Goal: Information Seeking & Learning: Learn about a topic

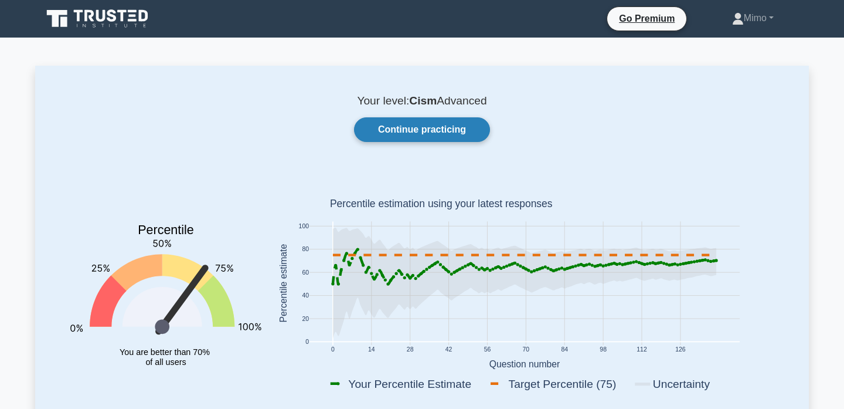
click at [434, 125] on link "Continue practicing" at bounding box center [422, 129] width 136 height 25
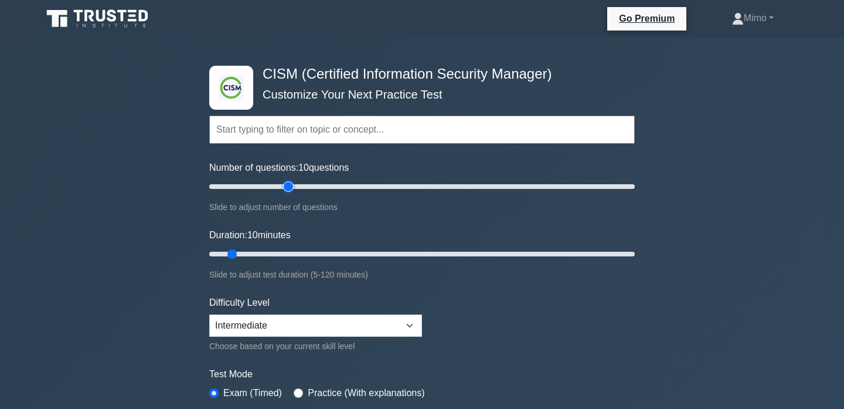
click at [293, 186] on input "Number of questions: 10 questions" at bounding box center [422, 186] width 426 height 14
click at [278, 186] on input "Number of questions: 40 questions" at bounding box center [422, 186] width 426 height 14
click at [263, 186] on input "Number of questions: 35 questions" at bounding box center [422, 186] width 426 height 14
type input "25"
click at [256, 186] on input "Number of questions: 30 questions" at bounding box center [422, 186] width 426 height 14
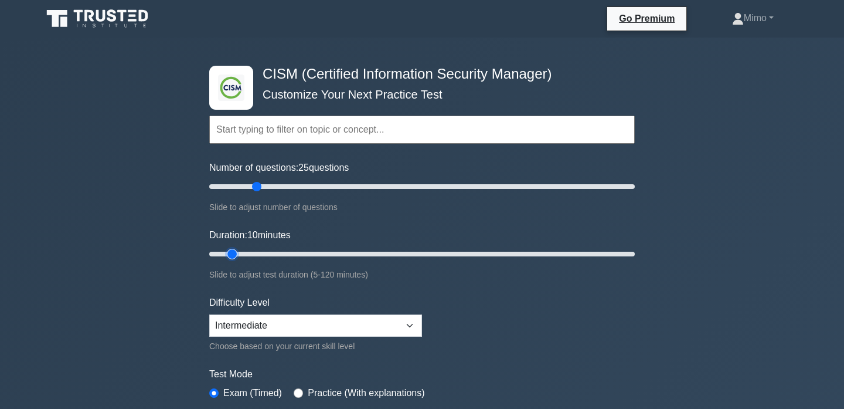
click at [239, 254] on input "Duration: 10 minutes" at bounding box center [422, 254] width 426 height 14
type input "15"
click at [243, 254] on input "Duration: 10 minutes" at bounding box center [422, 254] width 426 height 14
click at [161, 256] on div ".clsa-1{fill:#f6f7f8;}.clsa-2{fill:#6bb345;}.clsa-3{fill:#1d2e5c;} CISM (Certif…" at bounding box center [422, 384] width 844 height 693
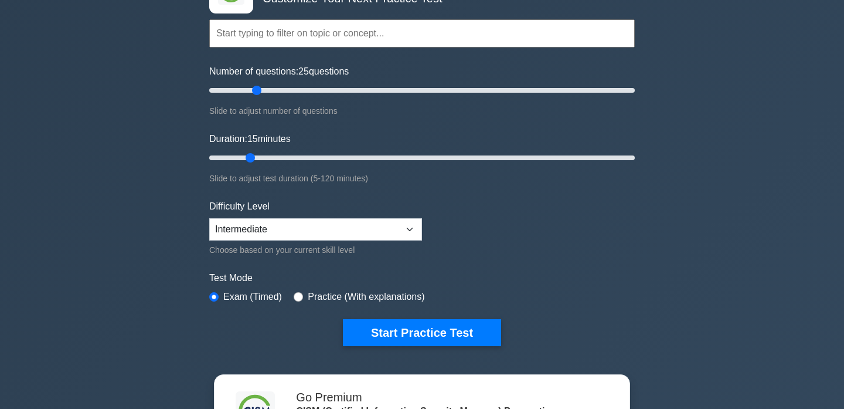
scroll to position [96, 0]
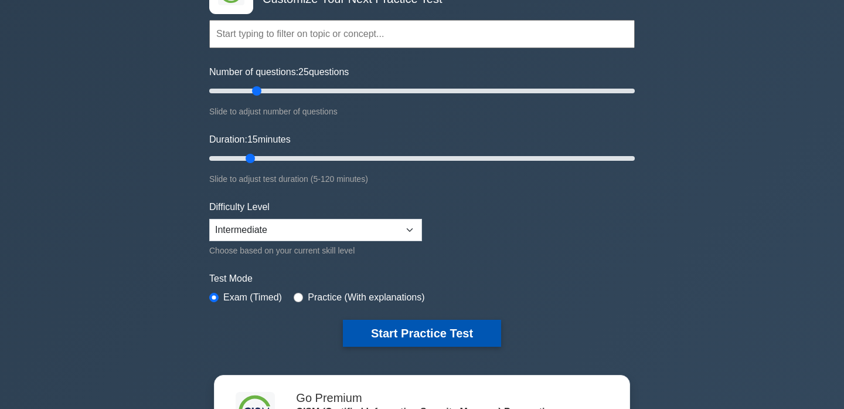
click at [379, 334] on button "Start Practice Test" at bounding box center [422, 332] width 158 height 27
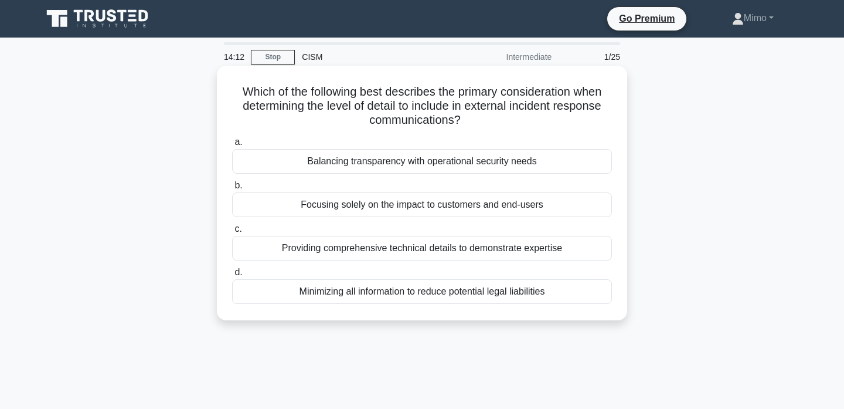
click at [385, 162] on div "Balancing transparency with operational security needs" at bounding box center [422, 161] width 380 height 25
click at [232, 146] on input "a. Balancing transparency with operational security needs" at bounding box center [232, 142] width 0 height 8
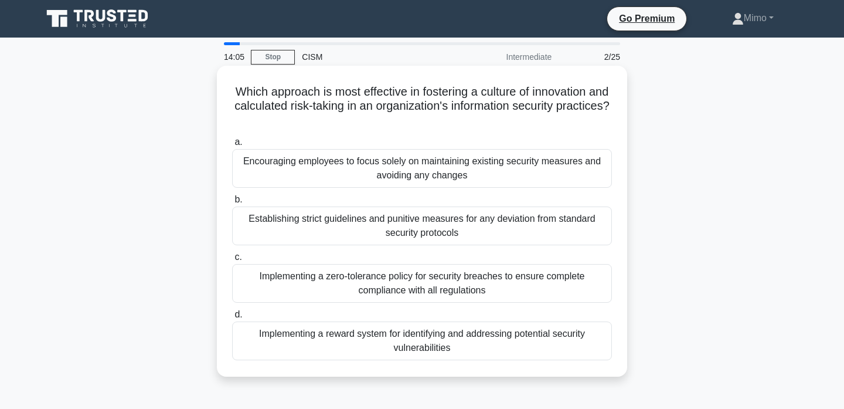
click at [428, 104] on h5 "Which approach is most effective in fostering a culture of innovation and calcu…" at bounding box center [422, 105] width 382 height 43
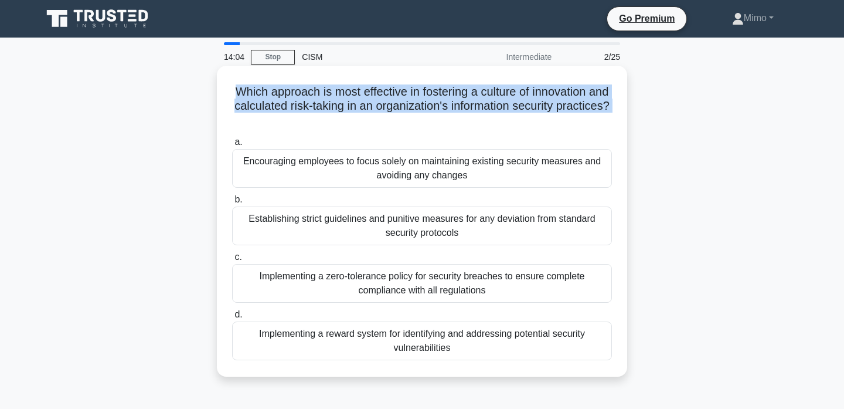
click at [428, 104] on h5 "Which approach is most effective in fostering a culture of innovation and calcu…" at bounding box center [422, 105] width 382 height 43
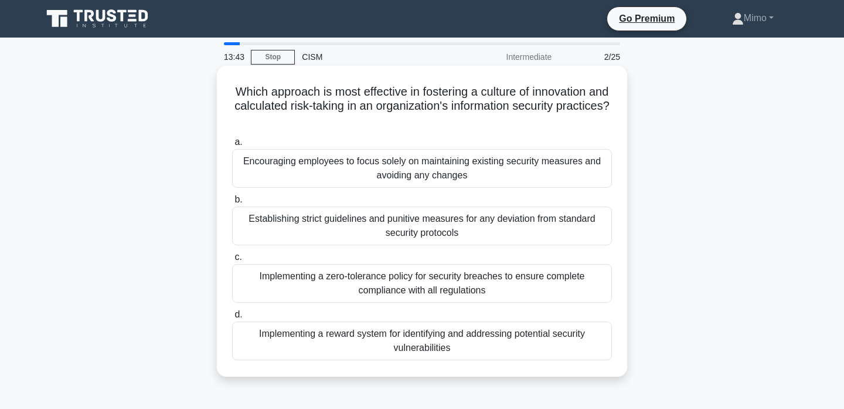
click at [422, 341] on div "Implementing a reward system for identifying and addressing potential security …" at bounding box center [422, 340] width 380 height 39
click at [232, 318] on input "d. Implementing a reward system for identifying and addressing potential securi…" at bounding box center [232, 315] width 0 height 8
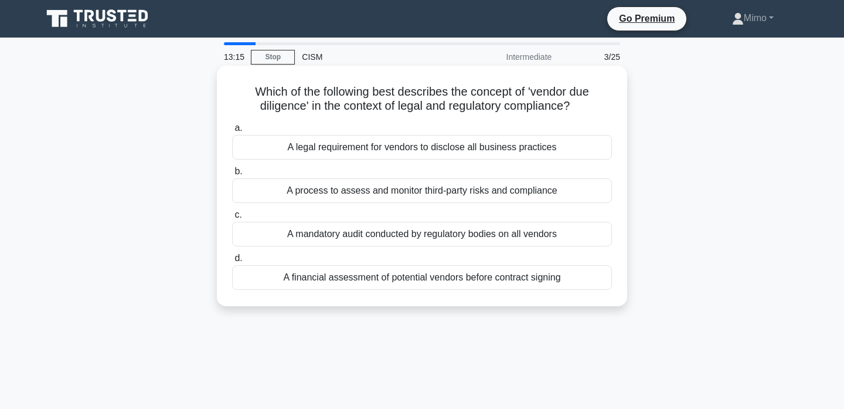
click at [393, 196] on div "A process to assess and monitor third-party risks and compliance" at bounding box center [422, 190] width 380 height 25
click at [232, 175] on input "b. A process to assess and monitor third-party risks and compliance" at bounding box center [232, 172] width 0 height 8
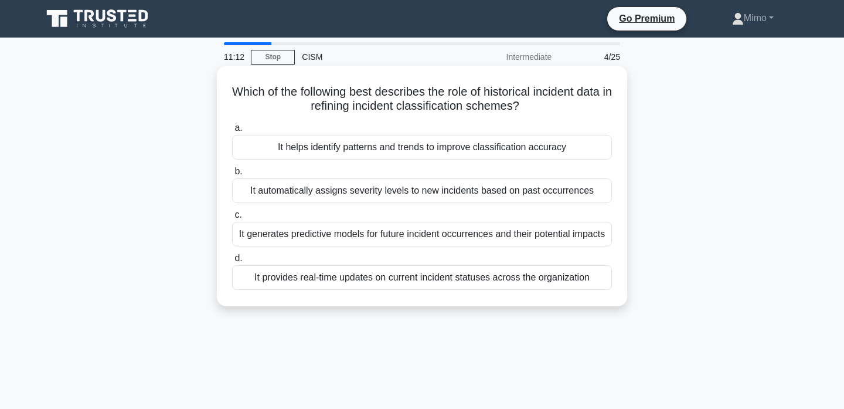
click at [387, 141] on div "It helps identify patterns and trends to improve classification accuracy" at bounding box center [422, 147] width 380 height 25
click at [232, 132] on input "a. It helps identify patterns and trends to improve classification accuracy" at bounding box center [232, 128] width 0 height 8
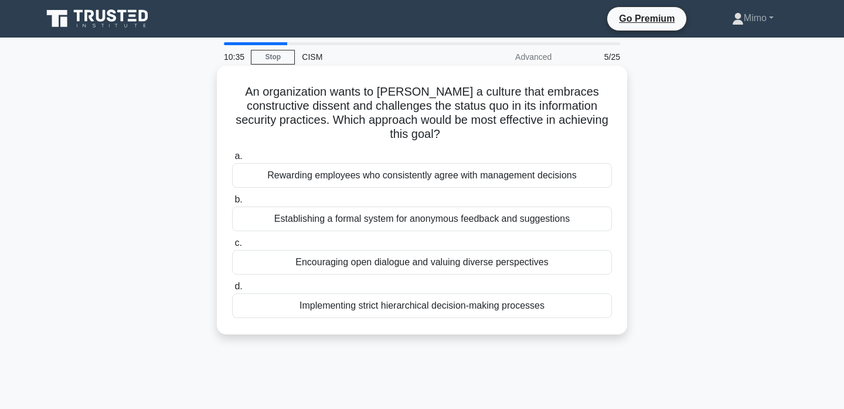
click at [353, 207] on div "Establishing a formal system for anonymous feedback and suggestions" at bounding box center [422, 218] width 380 height 25
click at [232, 203] on input "b. Establishing a formal system for anonymous feedback and suggestions" at bounding box center [232, 200] width 0 height 8
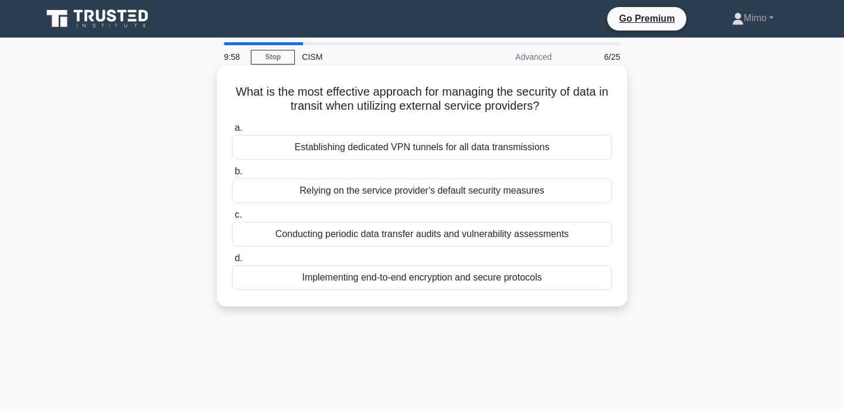
click at [372, 279] on div "Implementing end-to-end encryption and secure protocols" at bounding box center [422, 277] width 380 height 25
click at [232, 262] on input "d. Implementing end-to-end encryption and secure protocols" at bounding box center [232, 258] width 0 height 8
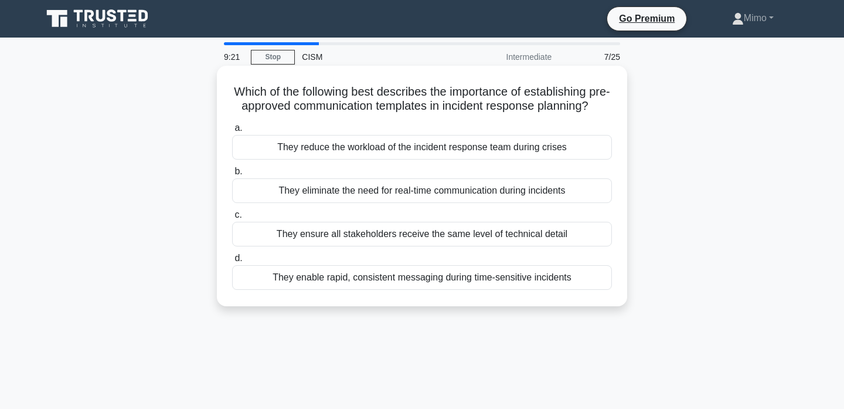
click at [399, 281] on div "They enable rapid, consistent messaging during time-sensitive incidents" at bounding box center [422, 277] width 380 height 25
click at [232, 262] on input "d. They enable rapid, consistent messaging during time-sensitive incidents" at bounding box center [232, 258] width 0 height 8
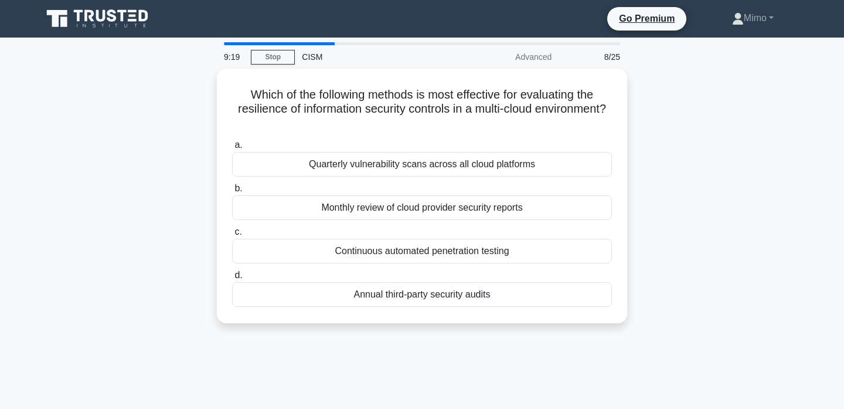
click at [167, 263] on div "Which of the following methods is most effective for evaluating the resilience …" at bounding box center [422, 203] width 774 height 268
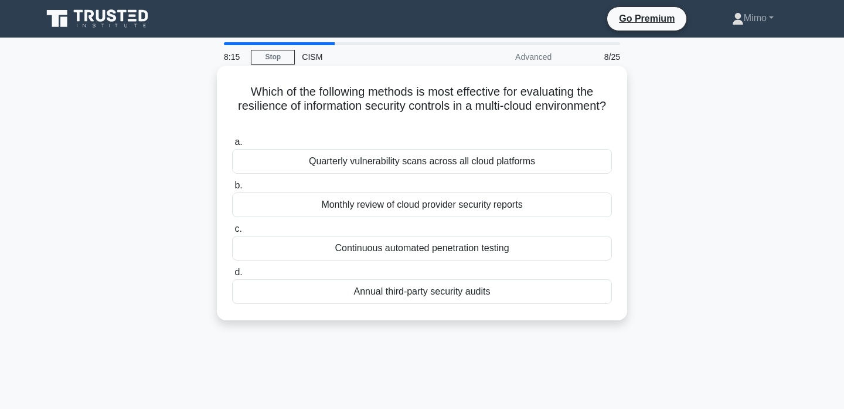
click at [395, 247] on div "Continuous automated penetration testing" at bounding box center [422, 248] width 380 height 25
click at [232, 233] on input "c. Continuous automated penetration testing" at bounding box center [232, 229] width 0 height 8
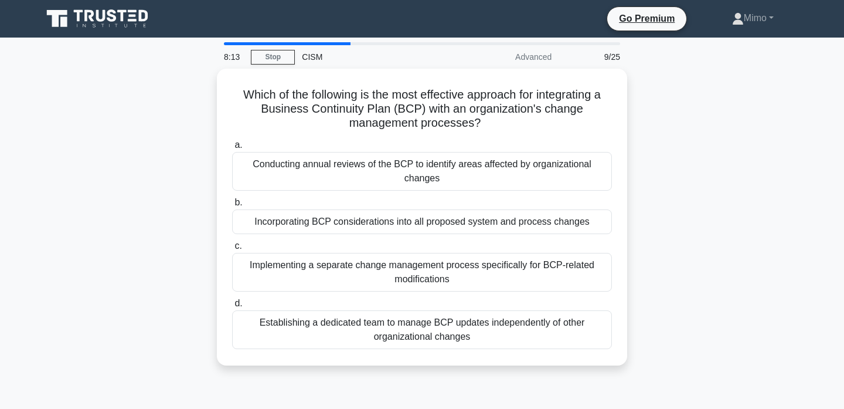
click at [144, 283] on div "Which of the following is the most effective approach for integrating a Busines…" at bounding box center [422, 224] width 774 height 311
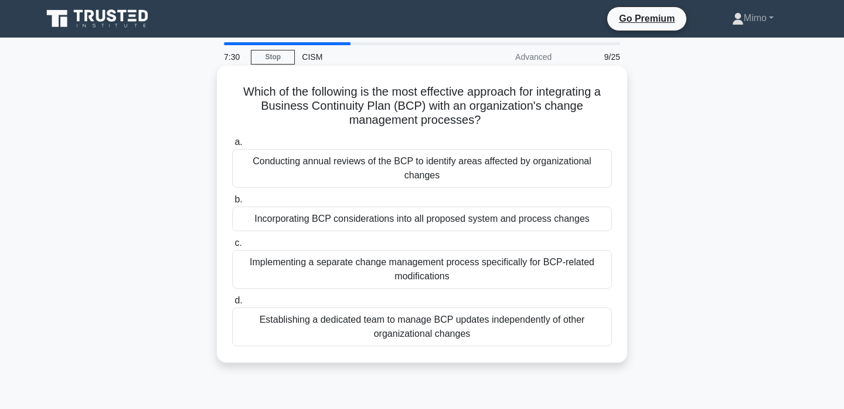
click at [281, 222] on div "Incorporating BCP considerations into all proposed system and process changes" at bounding box center [422, 218] width 380 height 25
click at [232, 203] on input "b. Incorporating BCP considerations into all proposed system and process changes" at bounding box center [232, 200] width 0 height 8
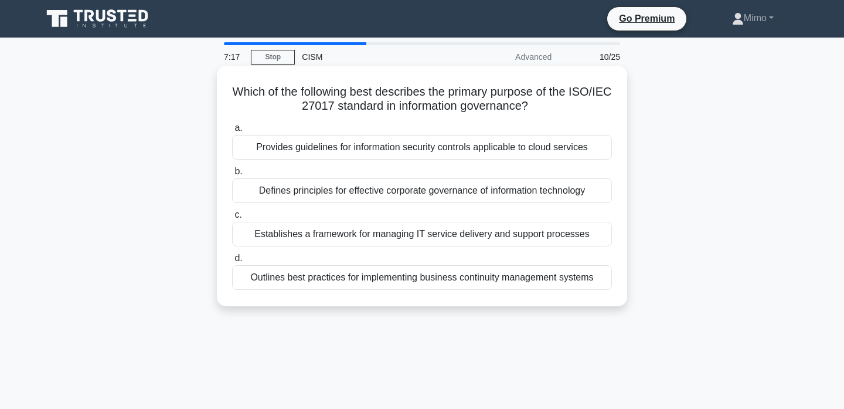
click at [323, 155] on div "Provides guidelines for information security controls applicable to cloud servi…" at bounding box center [422, 147] width 380 height 25
click at [232, 132] on input "a. Provides guidelines for information security controls applicable to cloud se…" at bounding box center [232, 128] width 0 height 8
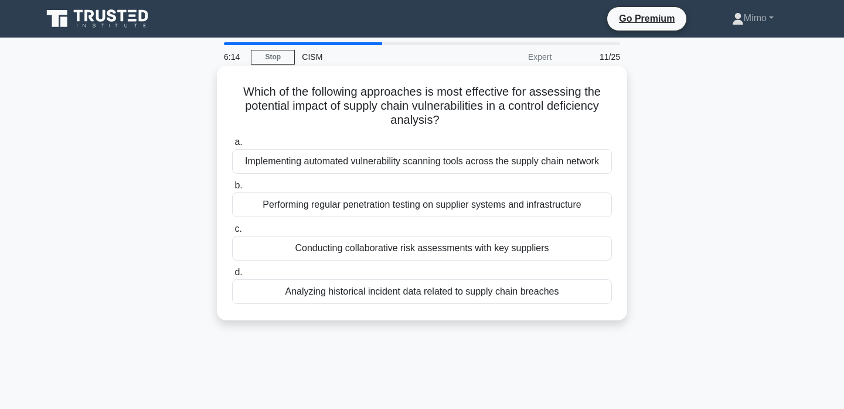
click at [344, 253] on div "Conducting collaborative risk assessments with key suppliers" at bounding box center [422, 248] width 380 height 25
click at [232, 233] on input "c. Conducting collaborative risk assessments with key suppliers" at bounding box center [232, 229] width 0 height 8
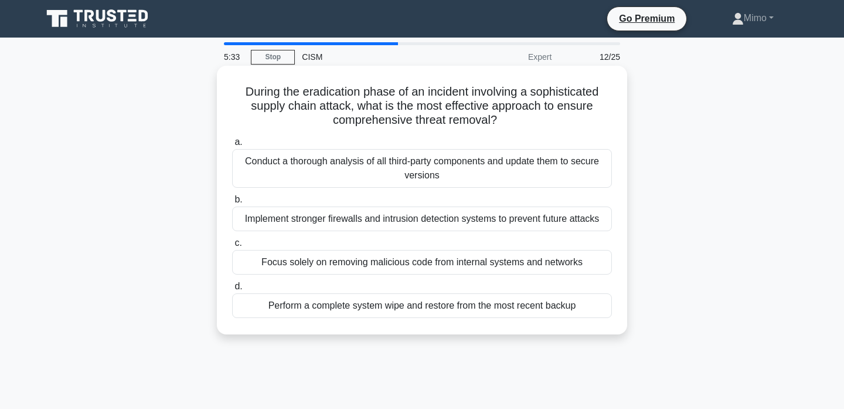
click at [283, 154] on div "Conduct a thorough analysis of all third-party components and update them to se…" at bounding box center [422, 168] width 380 height 39
click at [232, 146] on input "a. Conduct a thorough analysis of all third-party components and update them to…" at bounding box center [232, 142] width 0 height 8
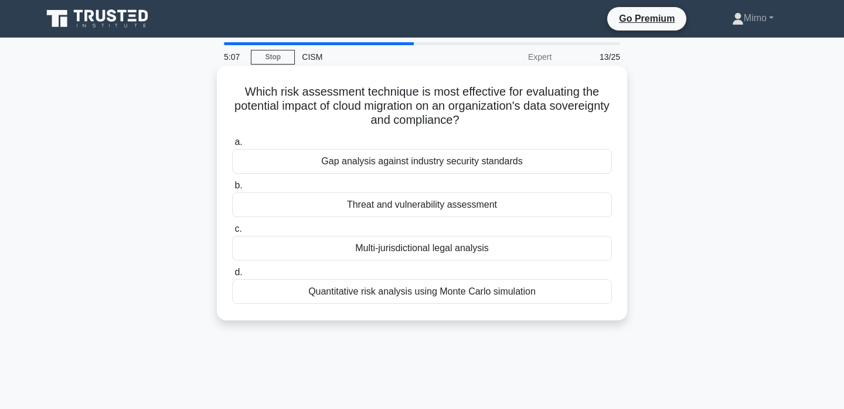
click at [282, 161] on div "Gap analysis against industry security standards" at bounding box center [422, 161] width 380 height 25
click at [232, 146] on input "a. Gap analysis against industry security standards" at bounding box center [232, 142] width 0 height 8
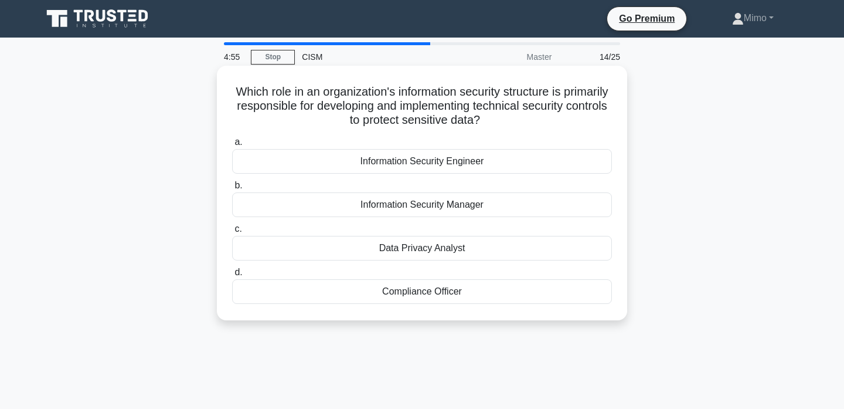
click at [330, 204] on div "Information Security Manager" at bounding box center [422, 204] width 380 height 25
click at [232, 189] on input "b. Information Security Manager" at bounding box center [232, 186] width 0 height 8
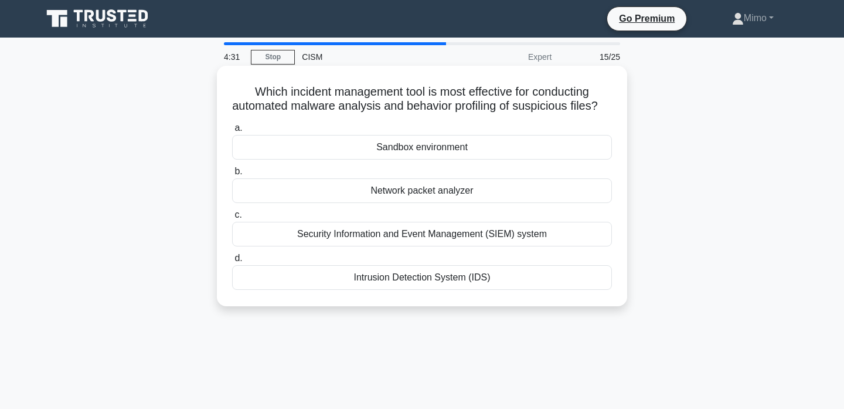
click at [365, 145] on div "Sandbox environment" at bounding box center [422, 147] width 380 height 25
click at [232, 132] on input "a. Sandbox environment" at bounding box center [232, 128] width 0 height 8
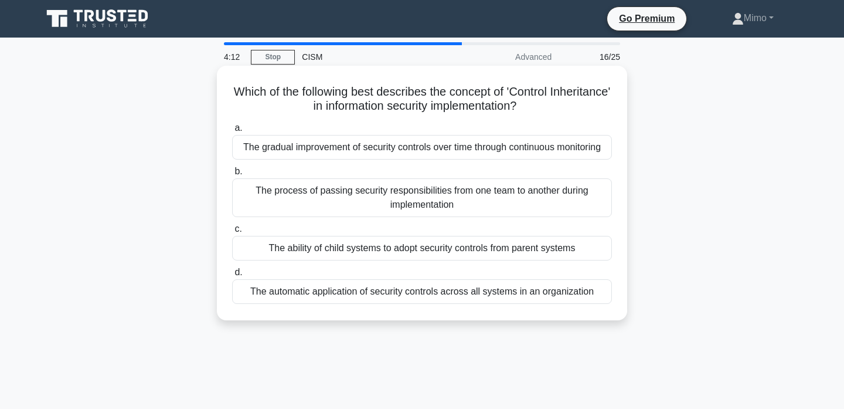
click at [352, 252] on div "The ability of child systems to adopt security controls from parent systems" at bounding box center [422, 248] width 380 height 25
click at [232, 233] on input "c. The ability of child systems to adopt security controls from parent systems" at bounding box center [232, 229] width 0 height 8
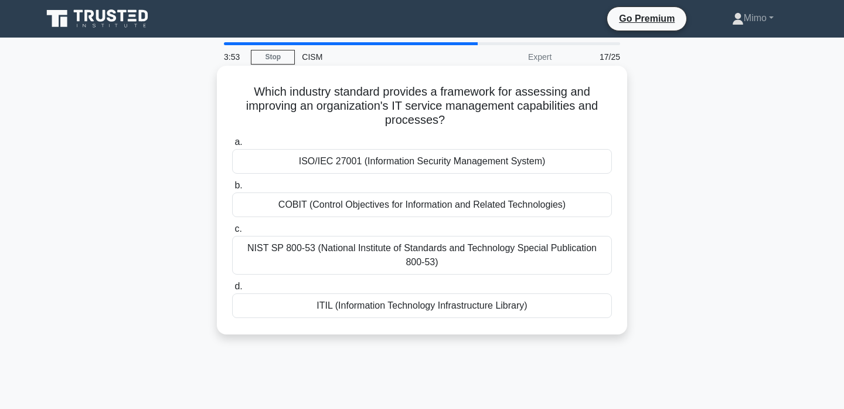
click at [356, 295] on div "ITIL (Information Technology Infrastructure Library)" at bounding box center [422, 305] width 380 height 25
click at [232, 290] on input "d. ITIL (Information Technology Infrastructure Library)" at bounding box center [232, 287] width 0 height 8
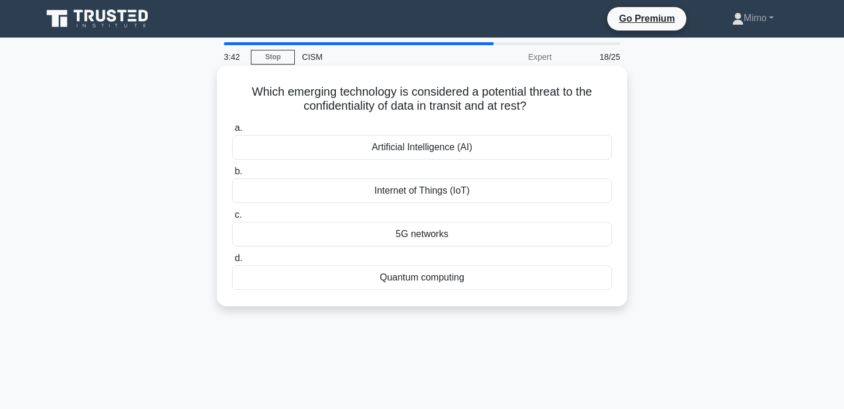
click at [369, 283] on div "Quantum computing" at bounding box center [422, 277] width 380 height 25
click at [232, 262] on input "d. Quantum computing" at bounding box center [232, 258] width 0 height 8
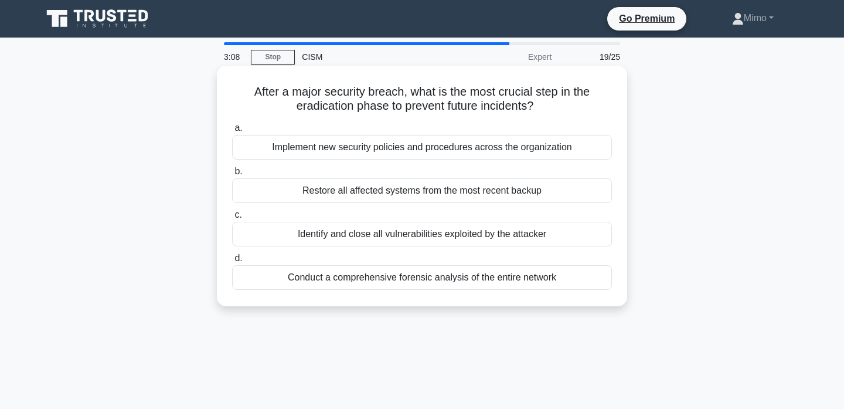
click at [351, 195] on div "Restore all affected systems from the most recent backup" at bounding box center [422, 190] width 380 height 25
click at [232, 175] on input "b. Restore all affected systems from the most recent backup" at bounding box center [232, 172] width 0 height 8
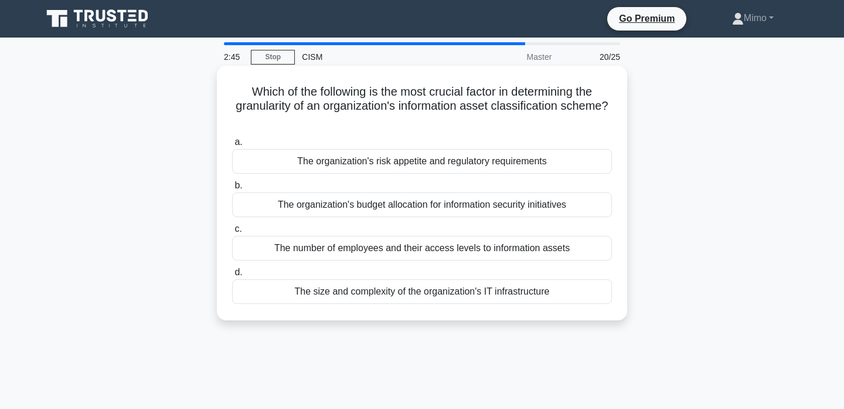
click at [400, 165] on div "The organization's risk appetite and regulatory requirements" at bounding box center [422, 161] width 380 height 25
click at [232, 146] on input "a. The organization's risk appetite and regulatory requirements" at bounding box center [232, 142] width 0 height 8
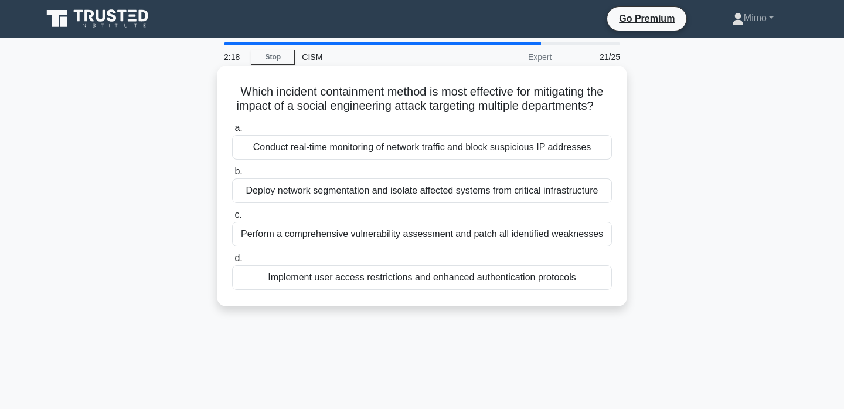
click at [265, 276] on div "Implement user access restrictions and enhanced authentication protocols" at bounding box center [422, 277] width 380 height 25
click at [232, 262] on input "d. Implement user access restrictions and enhanced authentication protocols" at bounding box center [232, 258] width 0 height 8
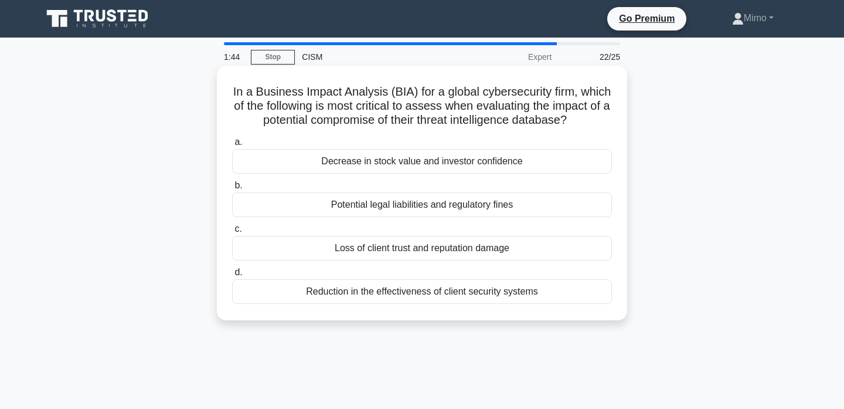
click at [306, 244] on div "Loss of client trust and reputation damage" at bounding box center [422, 248] width 380 height 25
click at [232, 233] on input "c. Loss of client trust and reputation damage" at bounding box center [232, 229] width 0 height 8
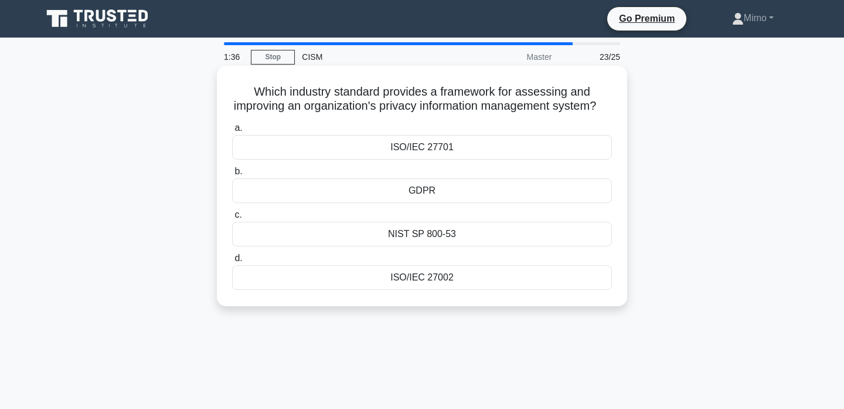
click at [348, 149] on div "ISO/IEC 27701" at bounding box center [422, 147] width 380 height 25
click at [232, 132] on input "a. ISO/IEC 27701" at bounding box center [232, 128] width 0 height 8
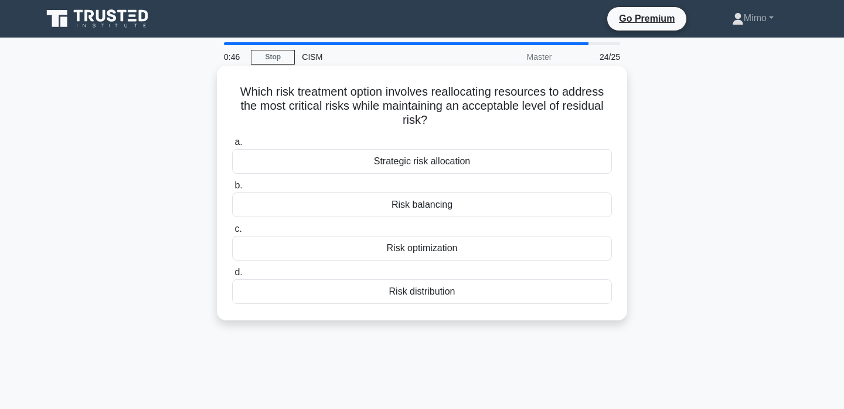
click at [345, 160] on div "Strategic risk allocation" at bounding box center [422, 161] width 380 height 25
click at [232, 146] on input "a. Strategic risk allocation" at bounding box center [232, 142] width 0 height 8
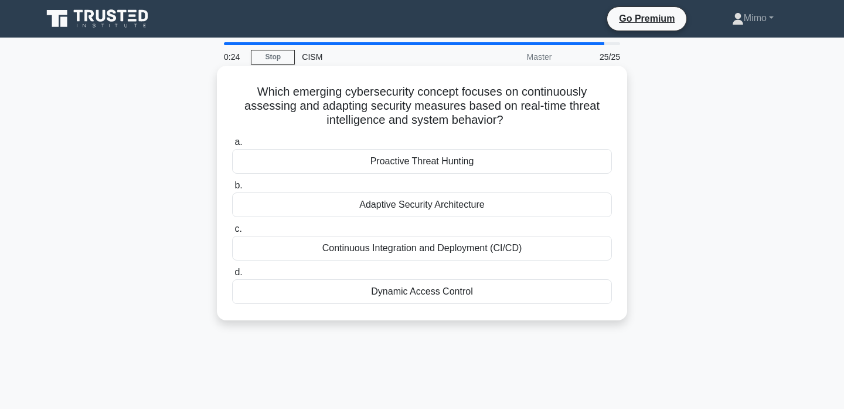
click at [293, 203] on div "Adaptive Security Architecture" at bounding box center [422, 204] width 380 height 25
click at [232, 189] on input "b. Adaptive Security Architecture" at bounding box center [232, 186] width 0 height 8
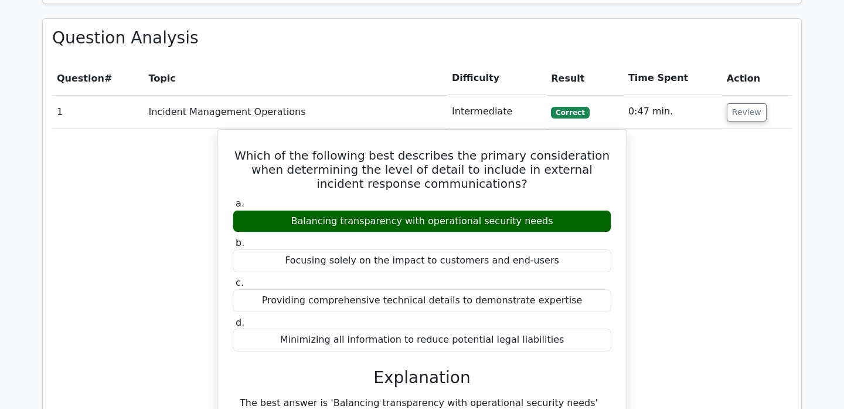
scroll to position [938, 0]
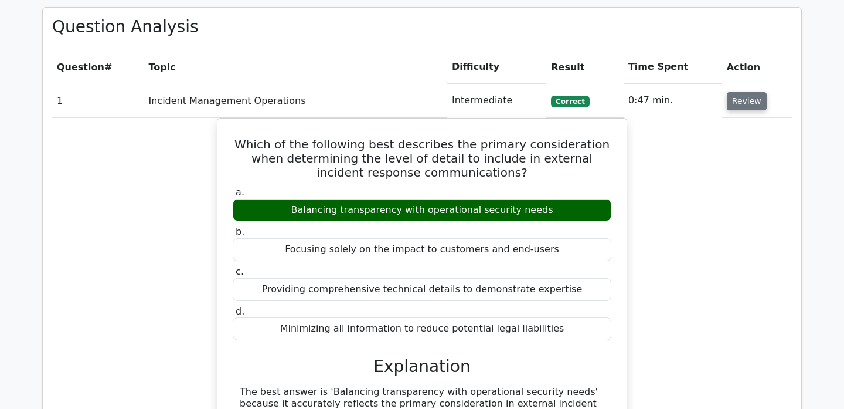
click at [736, 92] on button "Review" at bounding box center [747, 101] width 40 height 18
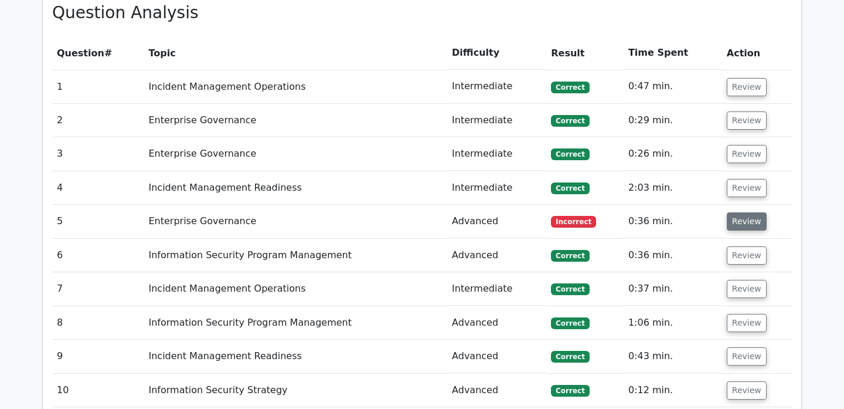
scroll to position [953, 0]
click at [739, 212] on button "Review" at bounding box center [747, 221] width 40 height 18
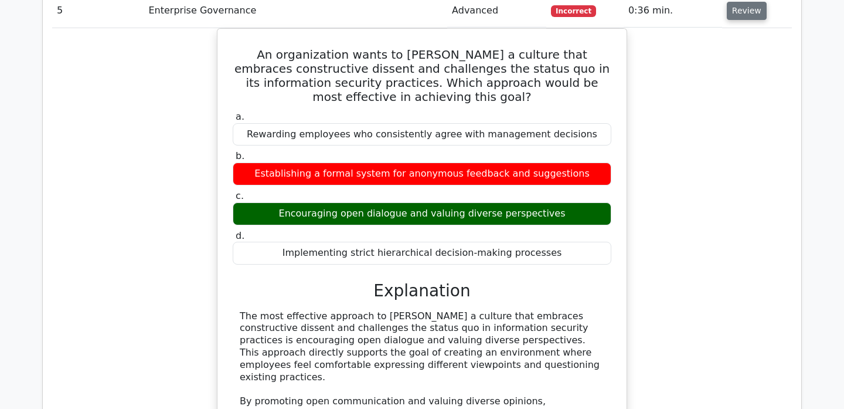
scroll to position [1079, 0]
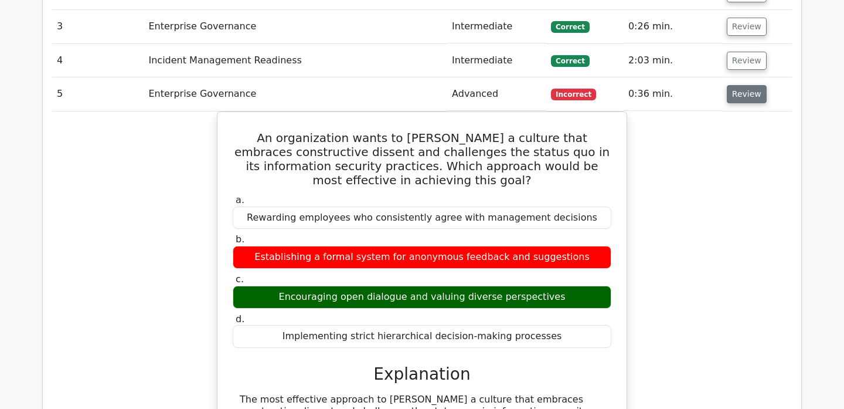
click at [752, 85] on button "Review" at bounding box center [747, 94] width 40 height 18
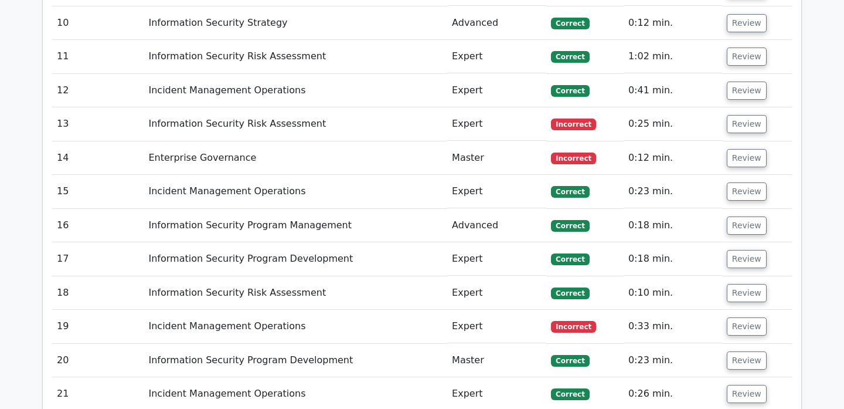
scroll to position [1341, 0]
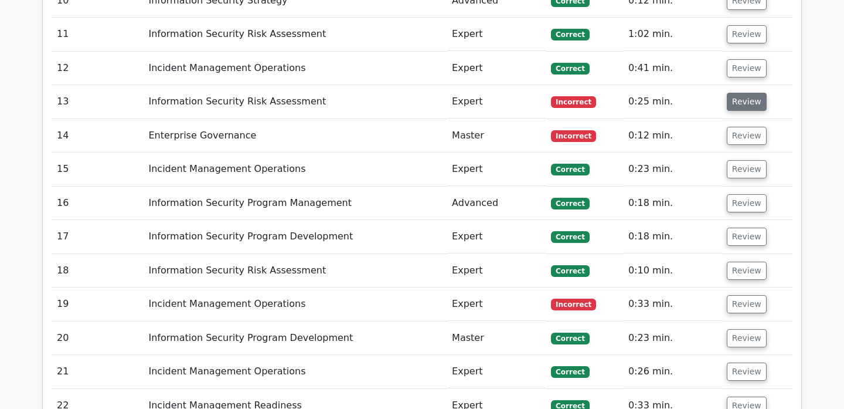
click at [747, 93] on button "Review" at bounding box center [747, 102] width 40 height 18
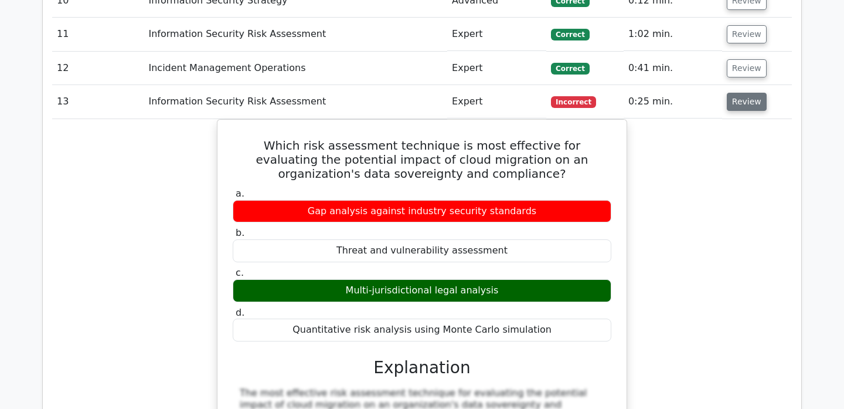
click at [747, 93] on button "Review" at bounding box center [747, 102] width 40 height 18
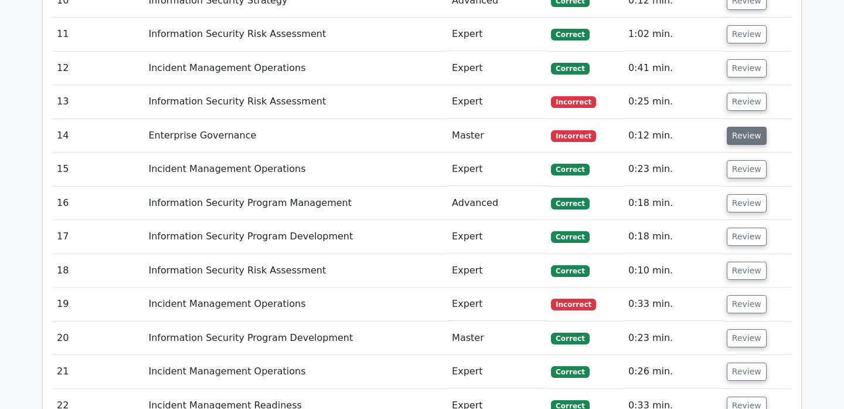
click at [733, 127] on button "Review" at bounding box center [747, 136] width 40 height 18
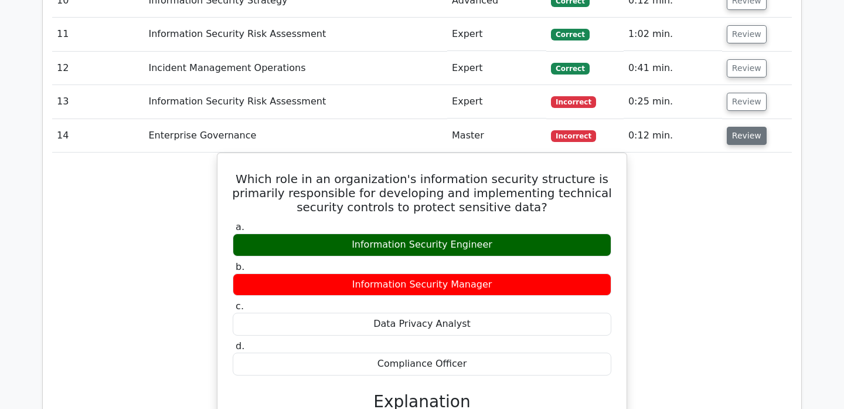
click at [733, 127] on button "Review" at bounding box center [747, 136] width 40 height 18
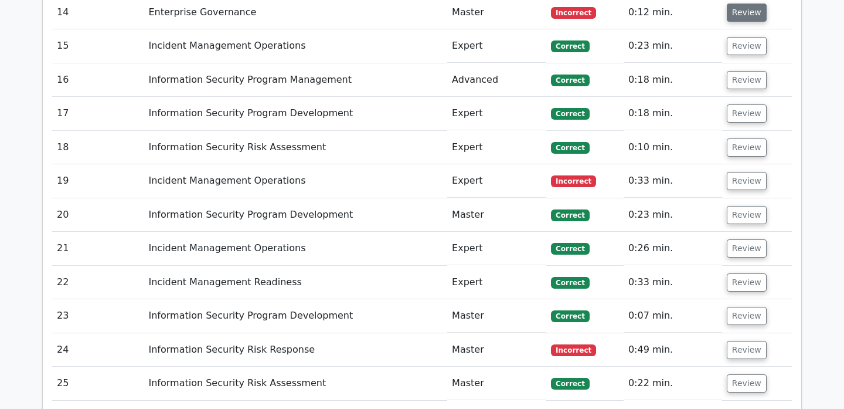
scroll to position [1489, 0]
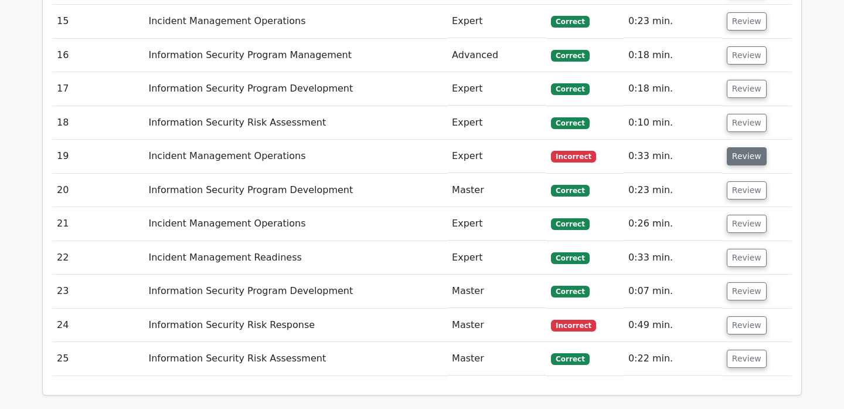
click at [737, 147] on button "Review" at bounding box center [747, 156] width 40 height 18
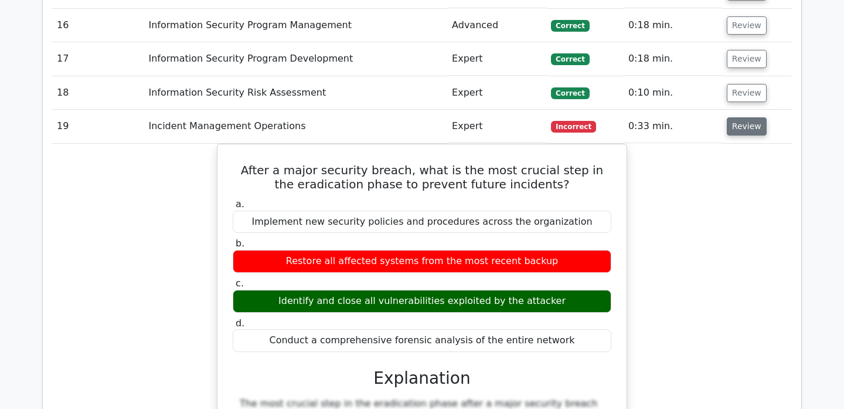
scroll to position [1519, 0]
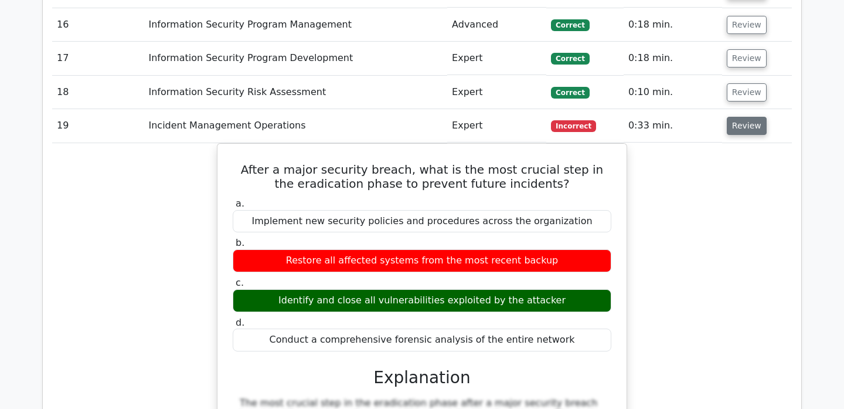
click at [737, 117] on button "Review" at bounding box center [747, 126] width 40 height 18
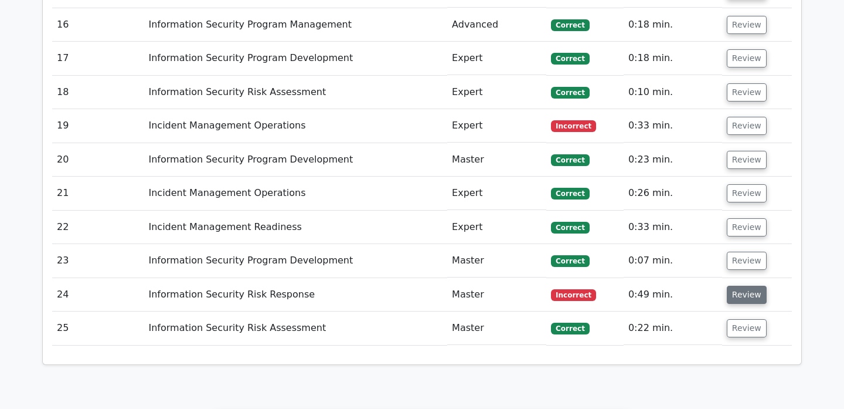
click at [727, 285] on button "Review" at bounding box center [747, 294] width 40 height 18
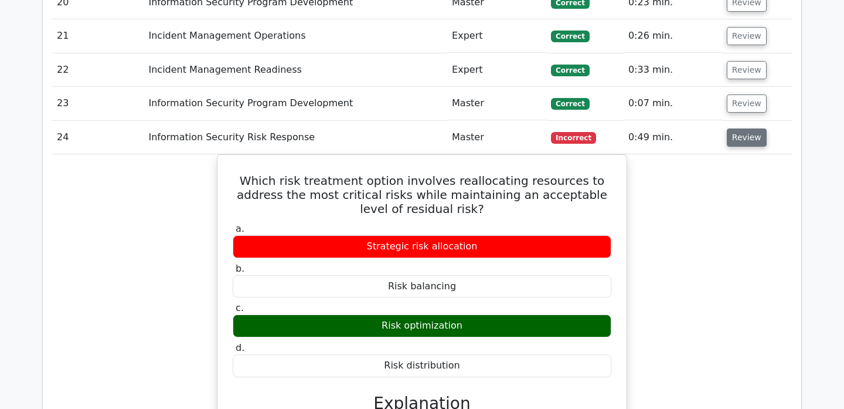
scroll to position [1672, 0]
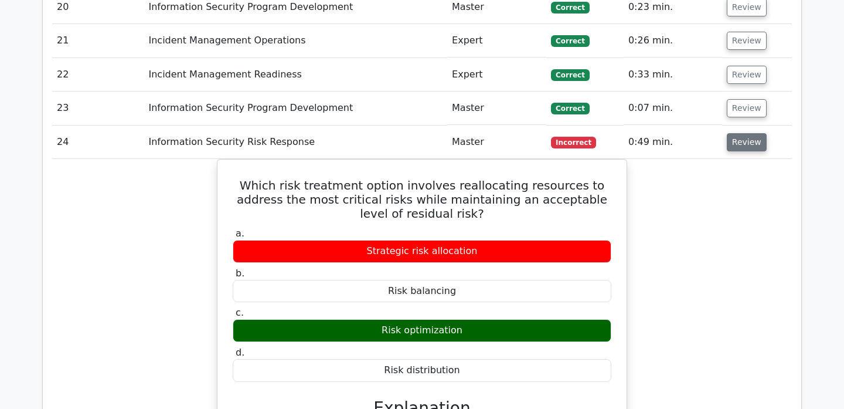
click at [742, 133] on button "Review" at bounding box center [747, 142] width 40 height 18
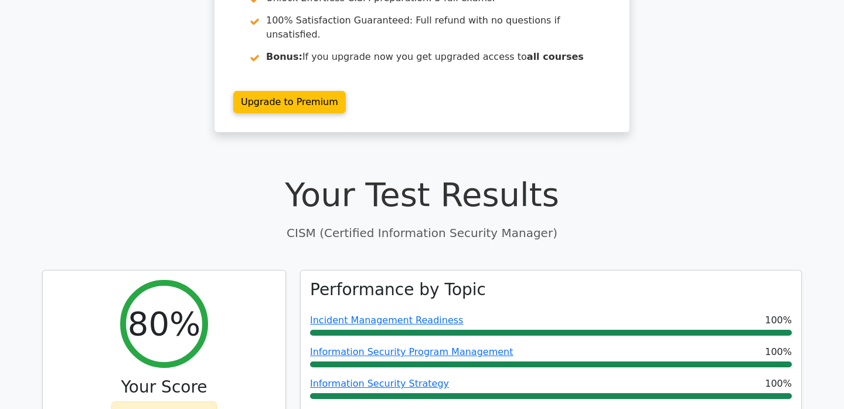
scroll to position [0, 0]
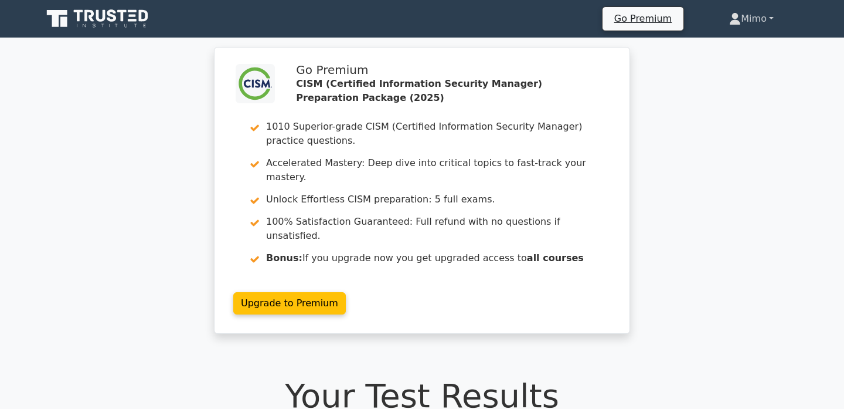
click at [744, 15] on link "Mimo" at bounding box center [751, 18] width 101 height 23
click at [730, 47] on link "Profile" at bounding box center [748, 46] width 93 height 19
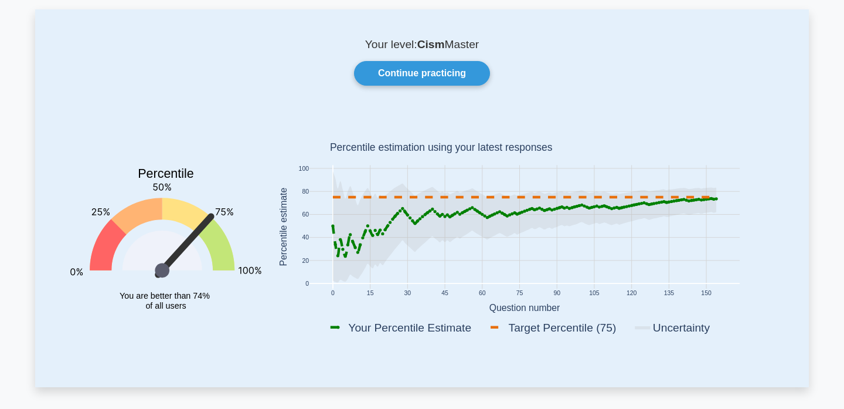
scroll to position [57, 0]
